Goal: Use online tool/utility: Utilize a website feature to perform a specific function

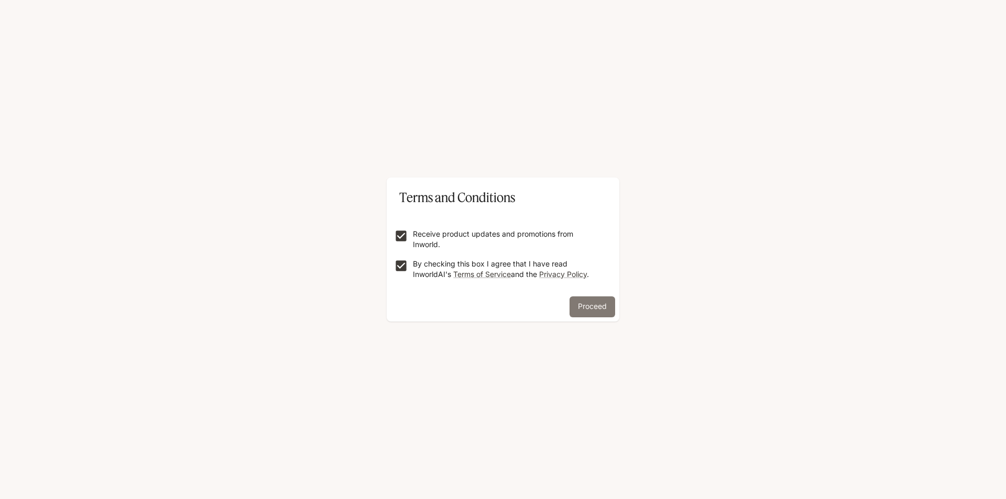
click at [606, 301] on button "Proceed" at bounding box center [593, 307] width 46 height 21
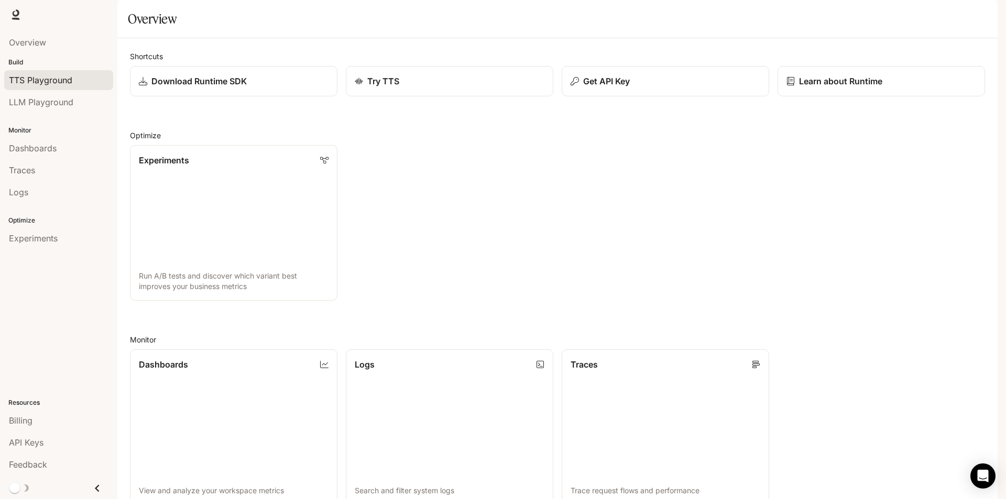
click at [57, 79] on span "TTS Playground" at bounding box center [40, 80] width 63 height 13
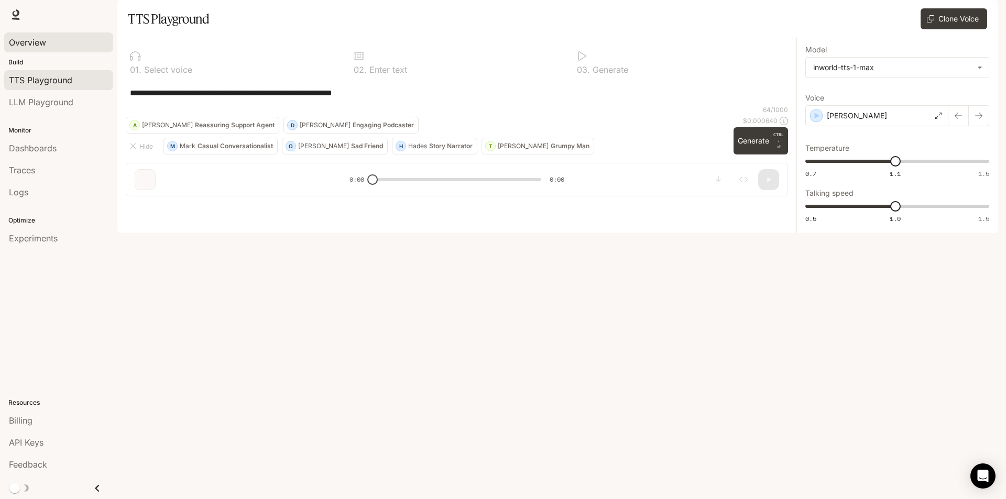
click at [23, 39] on span "Overview" at bounding box center [27, 42] width 37 height 13
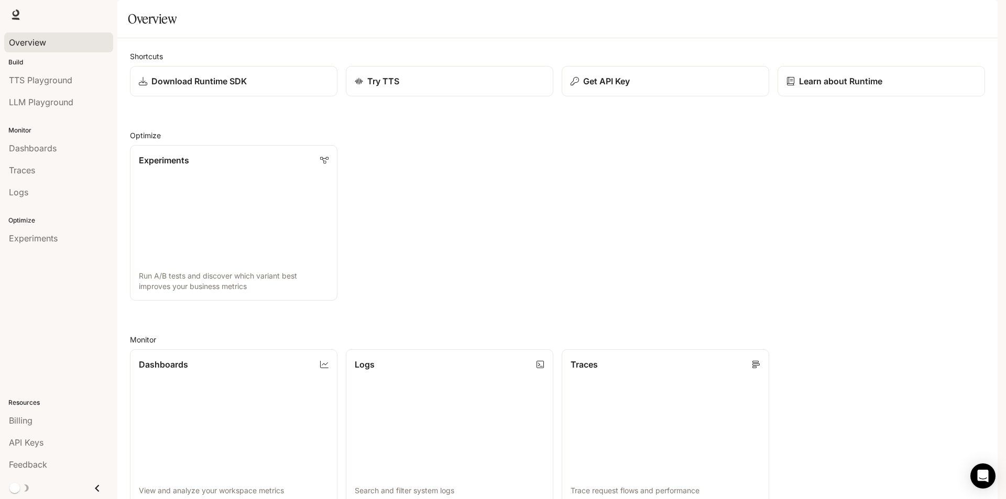
click at [882, 14] on span "Runtime" at bounding box center [884, 14] width 30 height 13
click at [931, 15] on span "Documentation" at bounding box center [937, 14] width 52 height 13
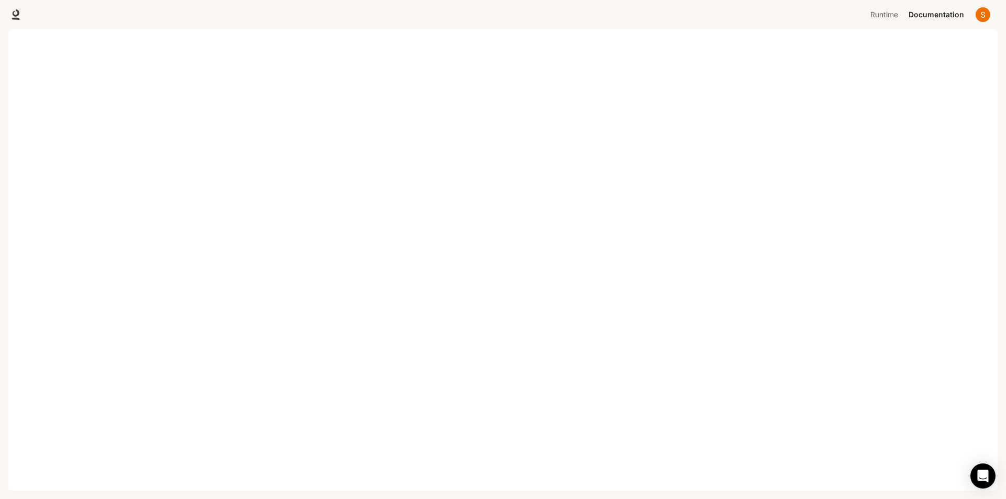
drag, startPoint x: 1006, startPoint y: 214, endPoint x: 998, endPoint y: 369, distance: 155.3
click at [998, 369] on div "Skip to main content Portal Overview Build TTS Playground LLM Playground Monito…" at bounding box center [503, 249] width 1006 height 499
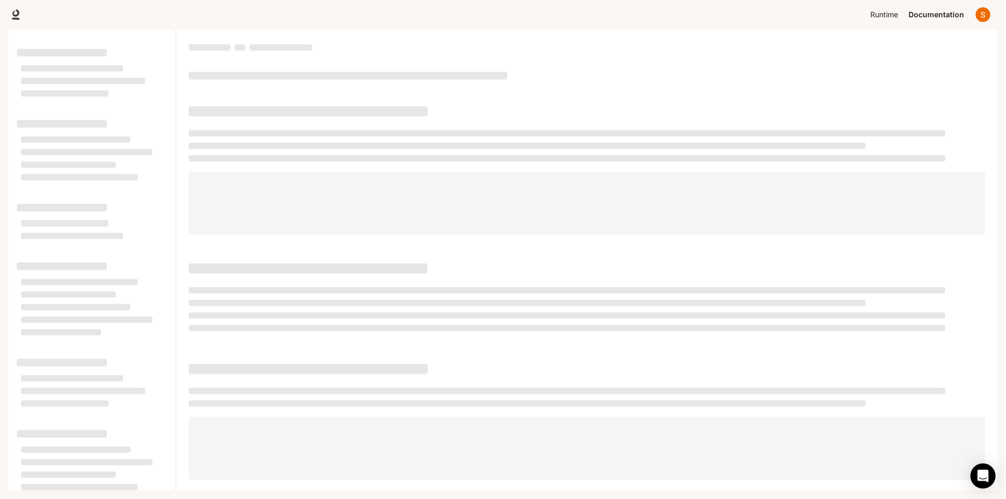
click at [885, 18] on span "Runtime" at bounding box center [884, 14] width 28 height 13
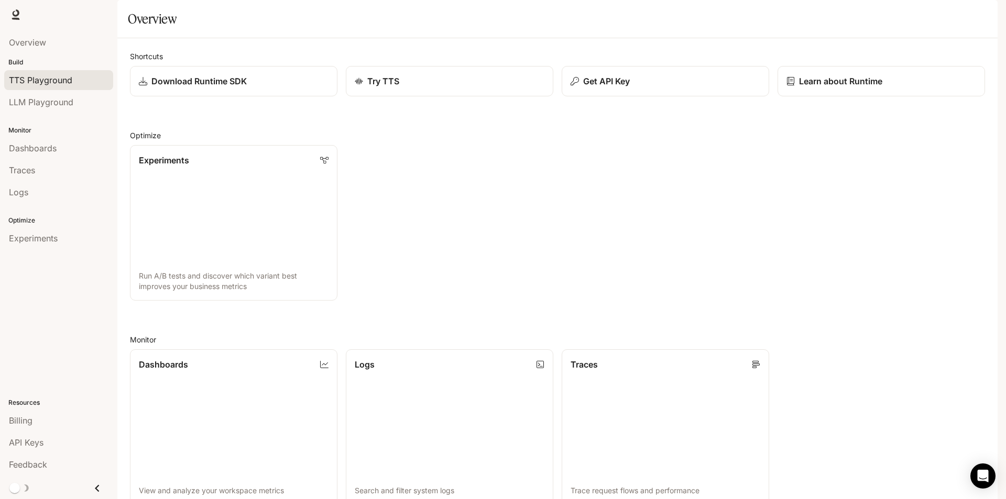
click at [46, 80] on span "TTS Playground" at bounding box center [40, 80] width 63 height 13
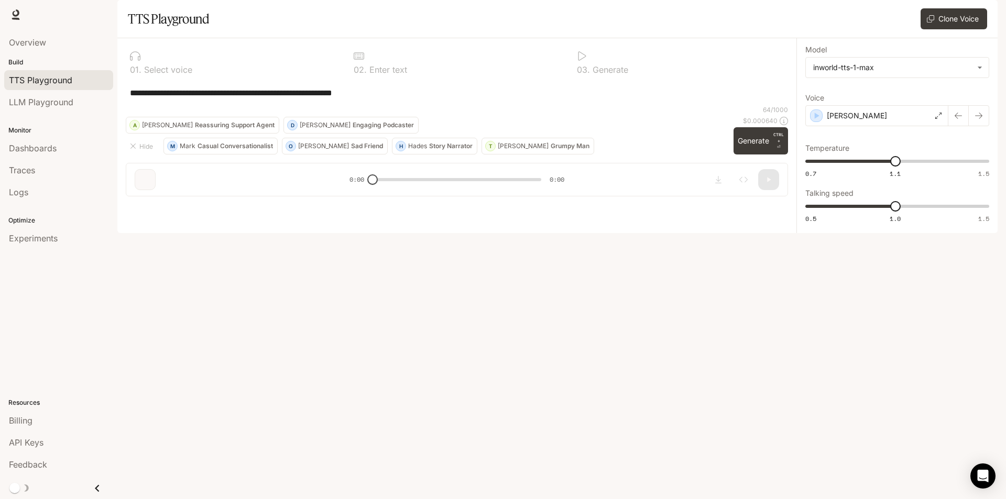
click at [141, 61] on div at bounding box center [233, 56] width 207 height 10
drag, startPoint x: 139, startPoint y: 86, endPoint x: 135, endPoint y: 82, distance: 6.7
click at [138, 61] on icon at bounding box center [135, 56] width 10 height 10
click at [135, 61] on icon at bounding box center [135, 56] width 10 height 10
click at [150, 205] on div "**********" at bounding box center [456, 121] width 679 height 167
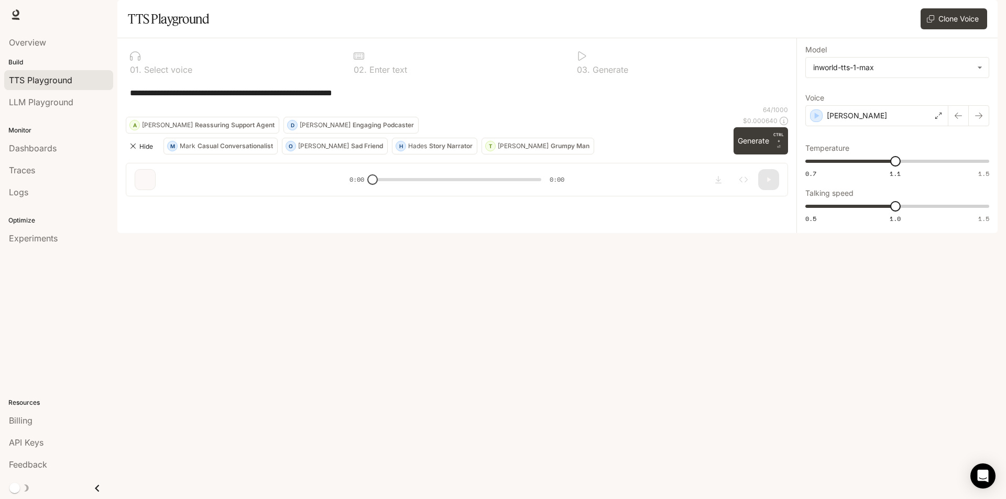
click at [136, 150] on icon "button" at bounding box center [133, 146] width 8 height 8
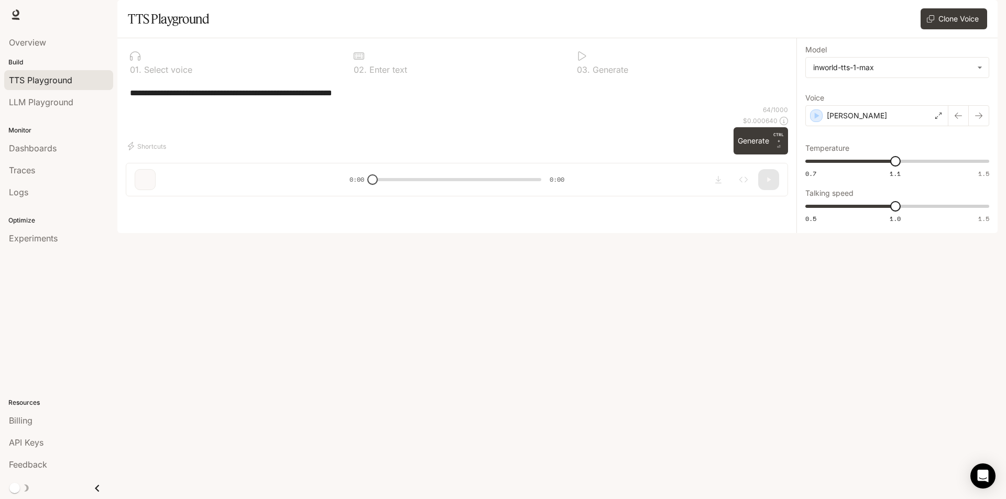
drag, startPoint x: 227, startPoint y: 466, endPoint x: 203, endPoint y: 472, distance: 24.8
click at [226, 205] on div "**********" at bounding box center [456, 121] width 679 height 167
click at [168, 205] on div "**********" at bounding box center [456, 121] width 679 height 167
click at [875, 100] on body "**********" at bounding box center [503, 249] width 1006 height 499
click at [863, 123] on div "inworld-tts-1" at bounding box center [895, 119] width 165 height 11
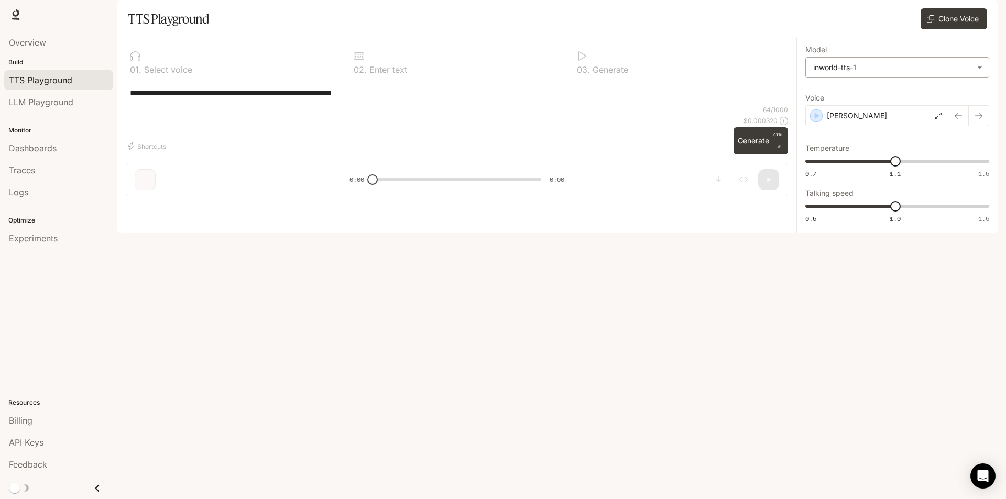
click at [884, 94] on body "**********" at bounding box center [503, 249] width 1006 height 499
click at [866, 141] on div "inworld-tts-1-max" at bounding box center [895, 139] width 165 height 11
type input "**********"
click at [767, 155] on button "Generate CTRL + ⏎" at bounding box center [761, 140] width 54 height 27
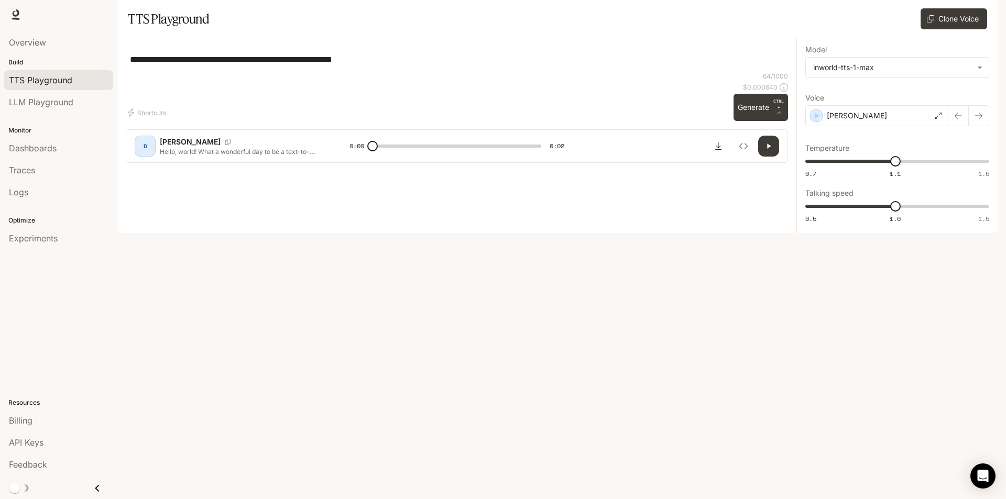
click at [767, 150] on icon "button" at bounding box center [769, 146] width 8 height 8
click at [137, 155] on div "D" at bounding box center [145, 146] width 17 height 17
type input "*"
click at [859, 126] on div "Dennis" at bounding box center [876, 115] width 143 height 21
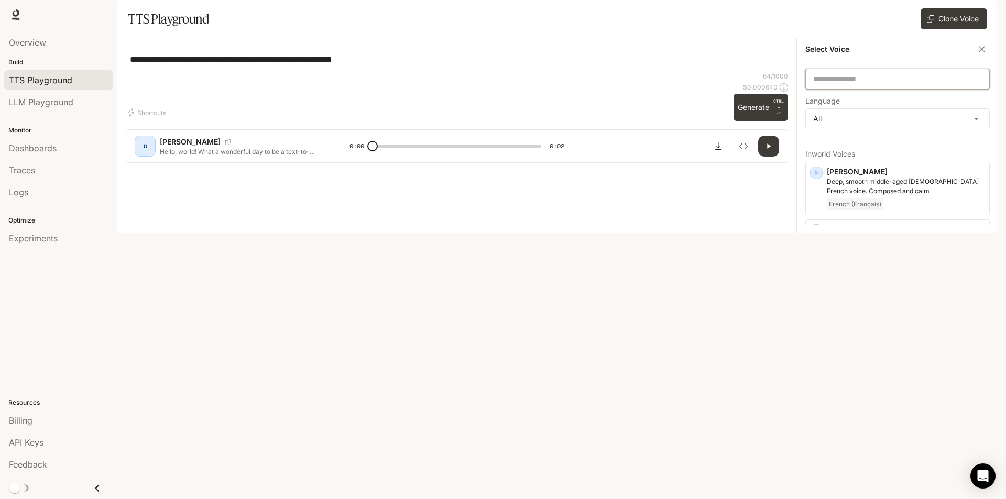
click at [855, 84] on input "text" at bounding box center [897, 79] width 183 height 10
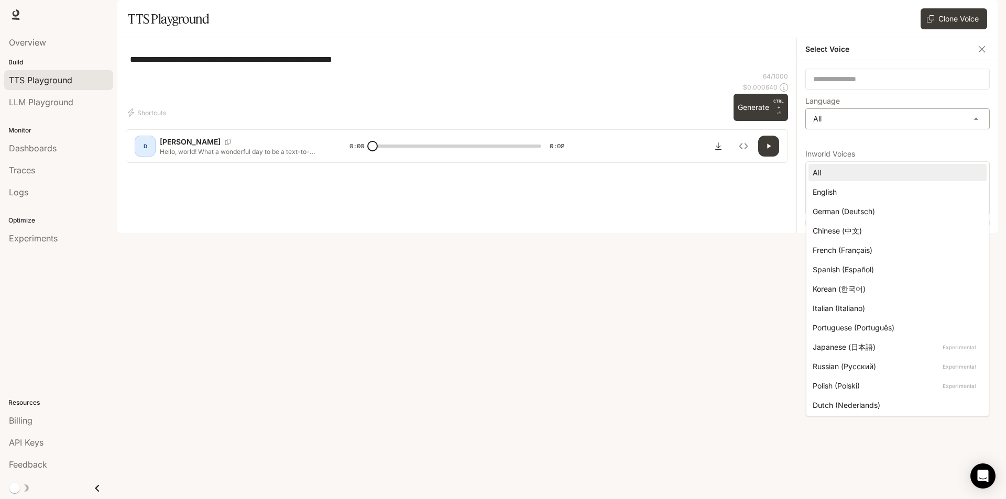
click at [852, 143] on body "**********" at bounding box center [503, 249] width 1006 height 499
click at [850, 195] on div "English" at bounding box center [896, 192] width 166 height 11
type input "*****"
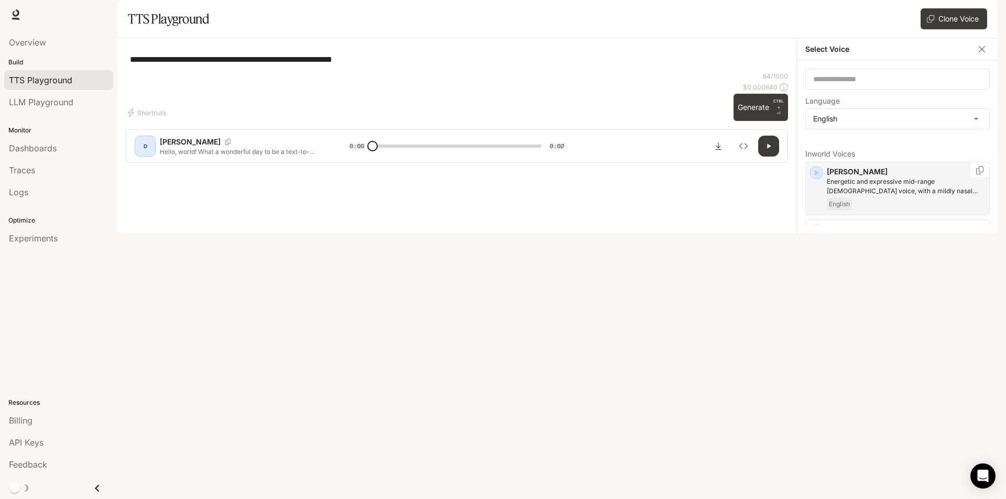
click at [878, 196] on p "Energetic and expressive mid-range male voice, with a mildly nasal quality" at bounding box center [906, 186] width 158 height 19
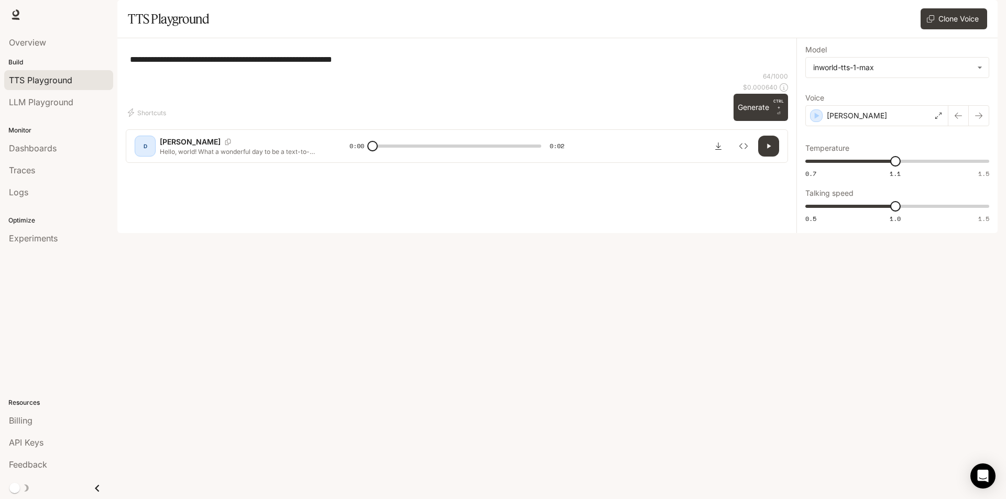
click at [769, 149] on icon "button" at bounding box center [769, 146] width 4 height 5
click at [871, 126] on div "Alex" at bounding box center [876, 115] width 143 height 21
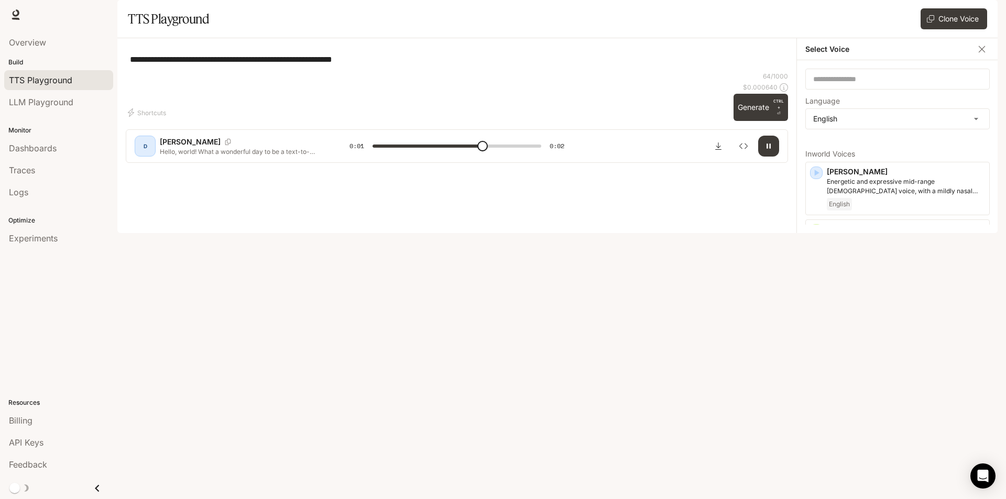
click at [871, 126] on div "Alex" at bounding box center [876, 115] width 143 height 21
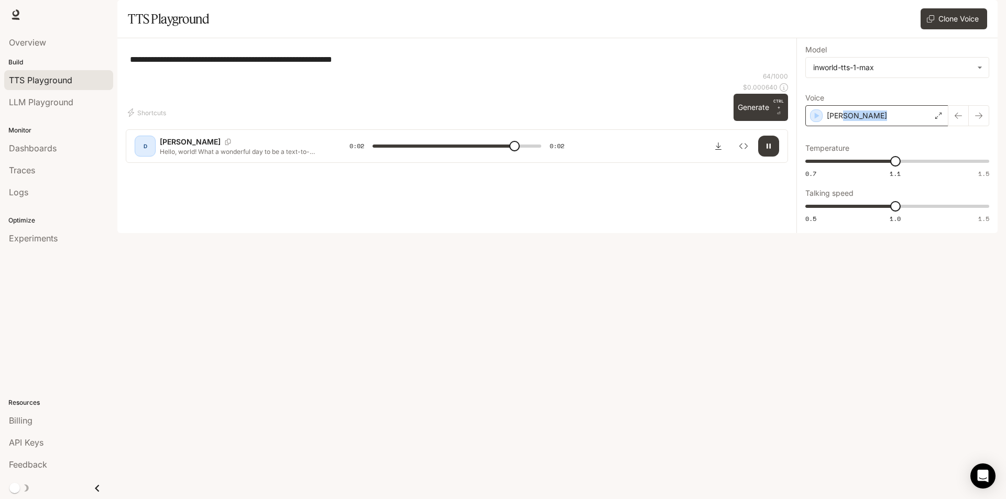
click at [871, 126] on div "Alex" at bounding box center [876, 115] width 143 height 21
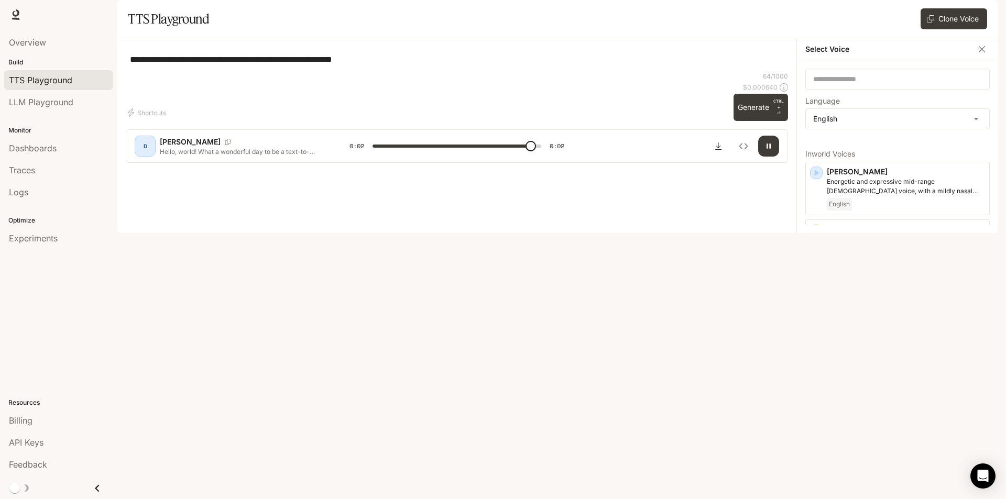
type input "*"
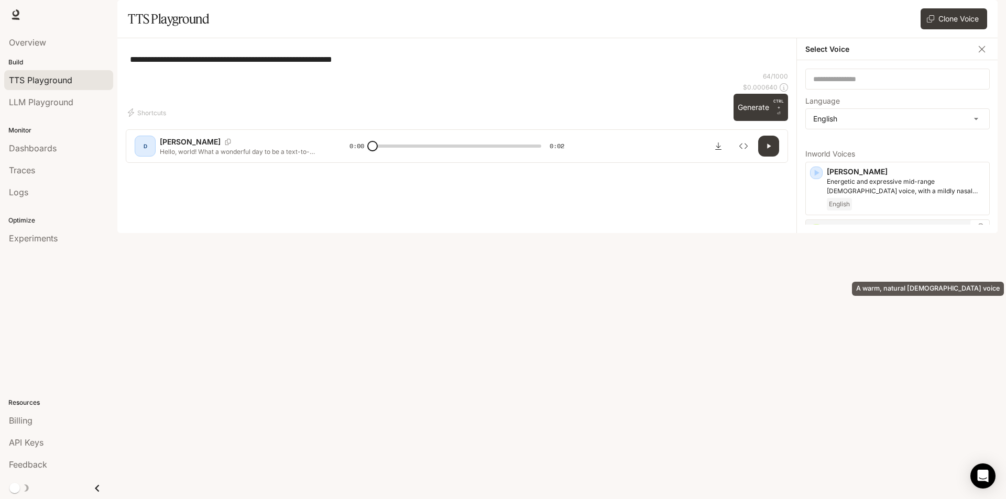
click at [882, 244] on p "A warm, natural female voice" at bounding box center [906, 239] width 158 height 9
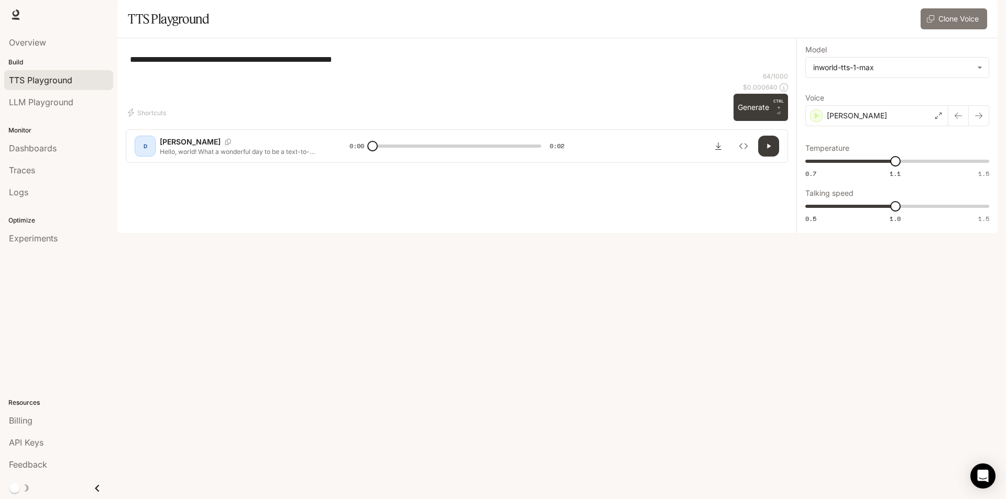
click at [951, 29] on button "Clone Voice" at bounding box center [954, 18] width 67 height 21
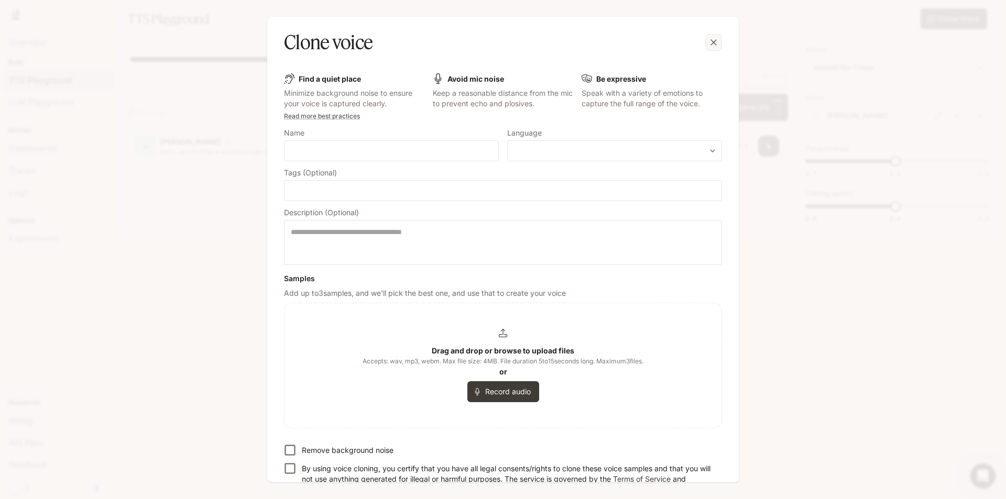
click at [709, 42] on icon "button" at bounding box center [713, 42] width 10 height 10
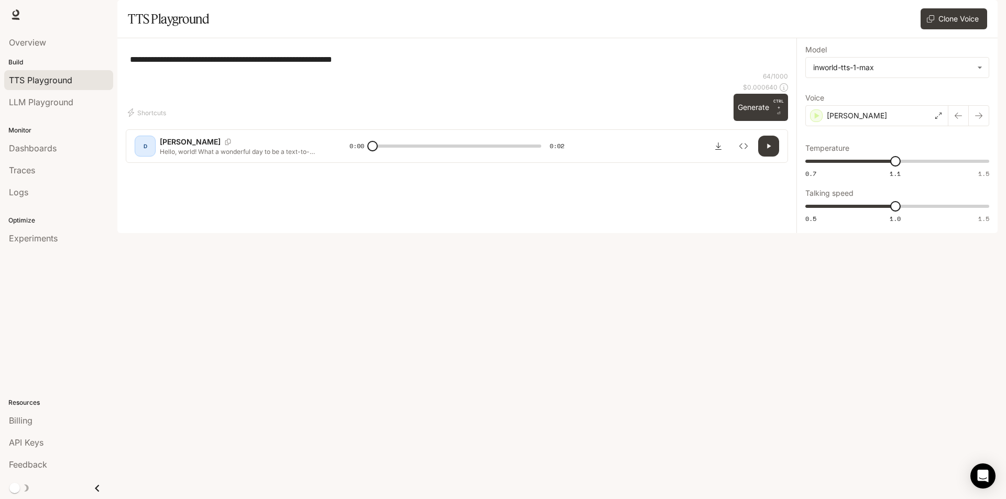
click at [150, 155] on div "D" at bounding box center [145, 146] width 17 height 17
click at [747, 150] on icon "Inspect" at bounding box center [743, 146] width 8 height 8
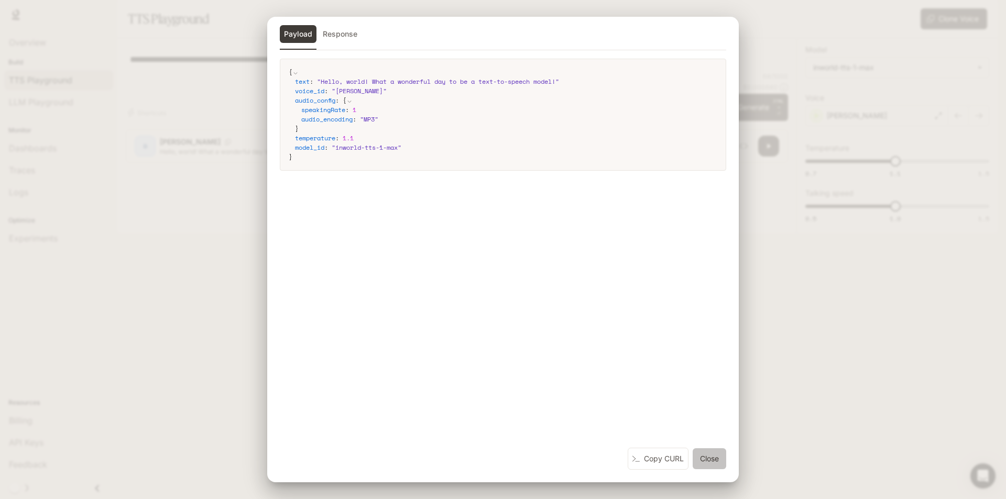
click at [709, 459] on button "Close" at bounding box center [710, 459] width 34 height 21
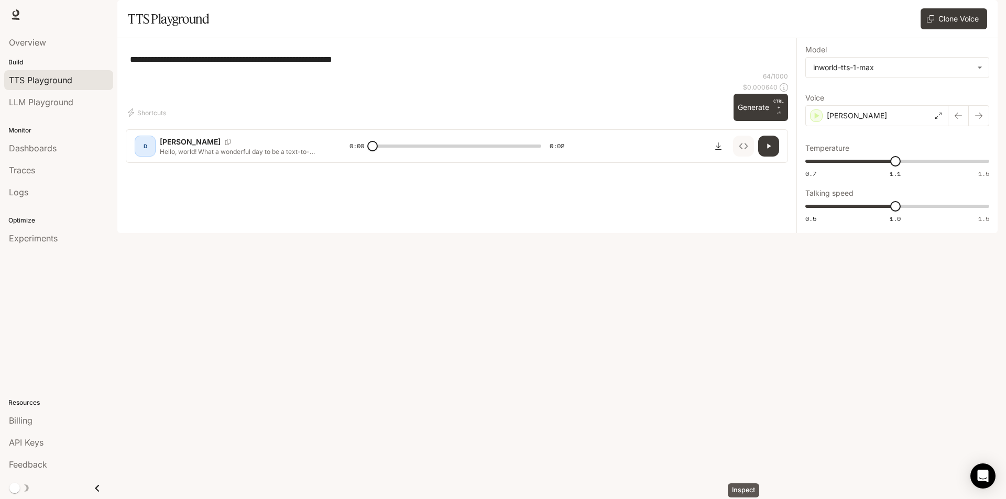
click at [747, 150] on icon "Inspect" at bounding box center [743, 146] width 8 height 8
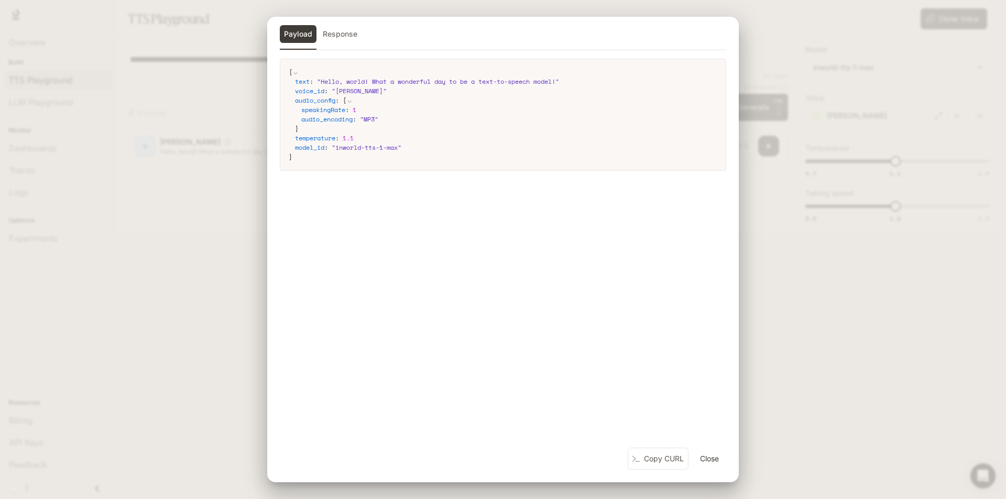
click at [706, 462] on button "Close" at bounding box center [710, 459] width 34 height 21
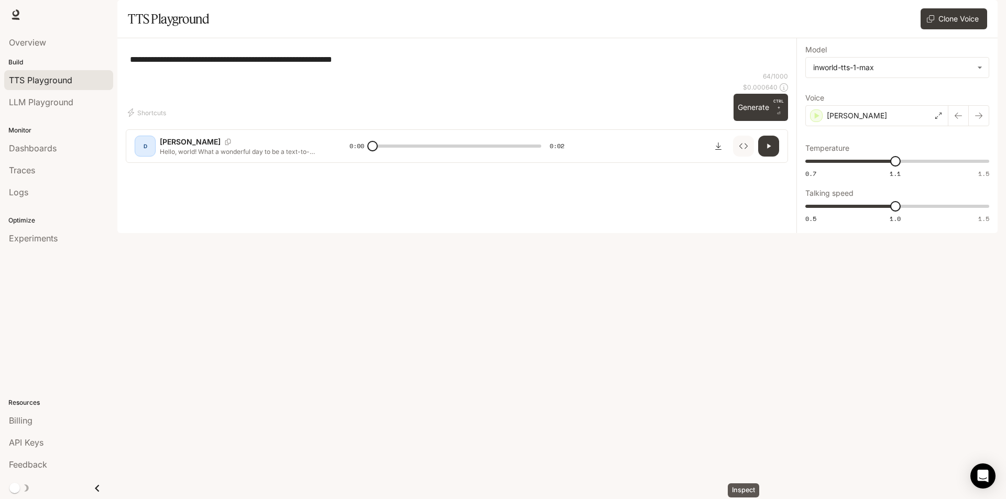
click at [740, 150] on icon "Inspect" at bounding box center [743, 146] width 8 height 8
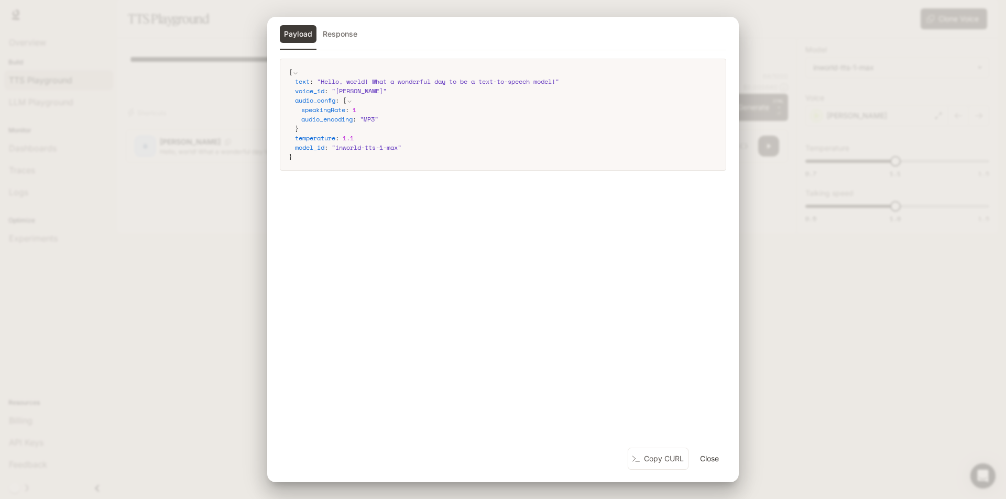
click at [717, 459] on button "Close" at bounding box center [710, 459] width 34 height 21
